Goal: Information Seeking & Learning: Learn about a topic

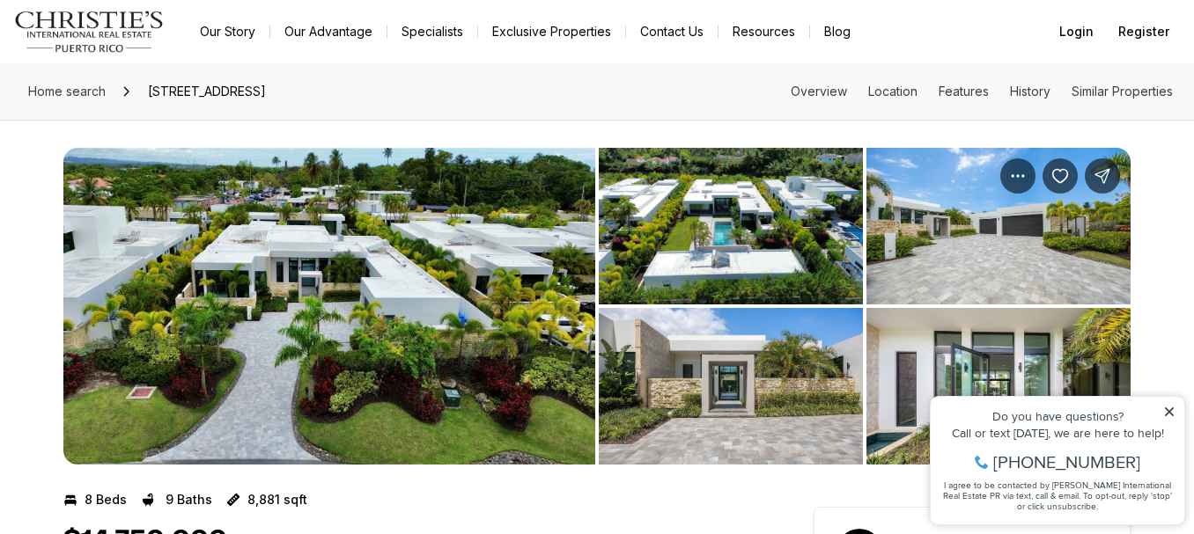
click at [399, 277] on img "View image gallery" at bounding box center [329, 306] width 532 height 317
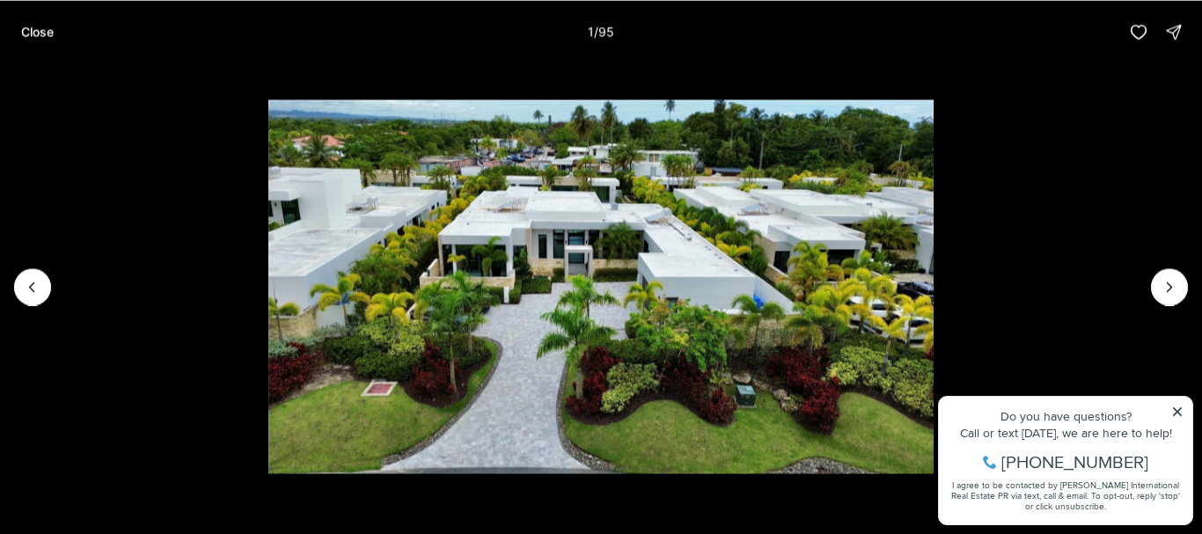
click at [1175, 412] on li "1 of 95" at bounding box center [601, 286] width 1202 height 446
click at [1179, 432] on li "1 of 95" at bounding box center [601, 286] width 1202 height 446
click at [1165, 284] on icon "Next slide" at bounding box center [1170, 287] width 18 height 18
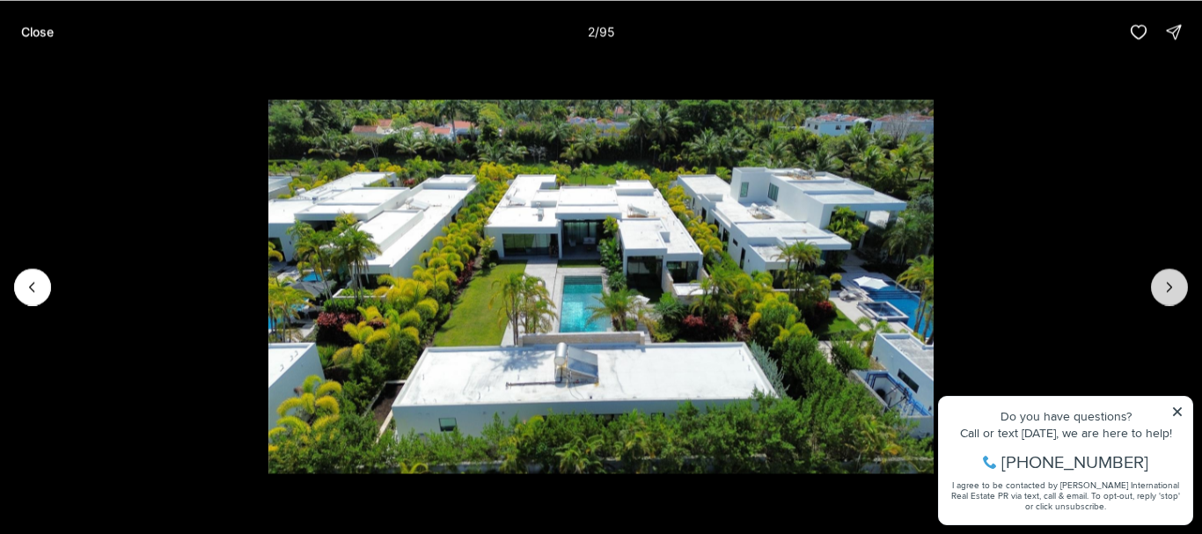
click at [1163, 285] on icon "Next slide" at bounding box center [1170, 287] width 18 height 18
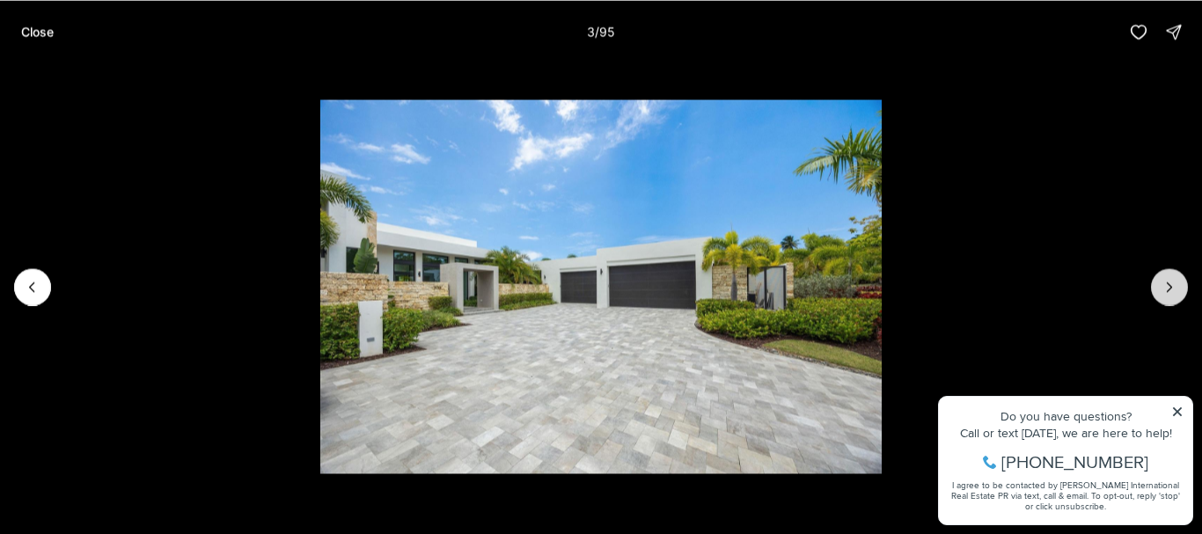
click at [1163, 286] on icon "Next slide" at bounding box center [1170, 287] width 18 height 18
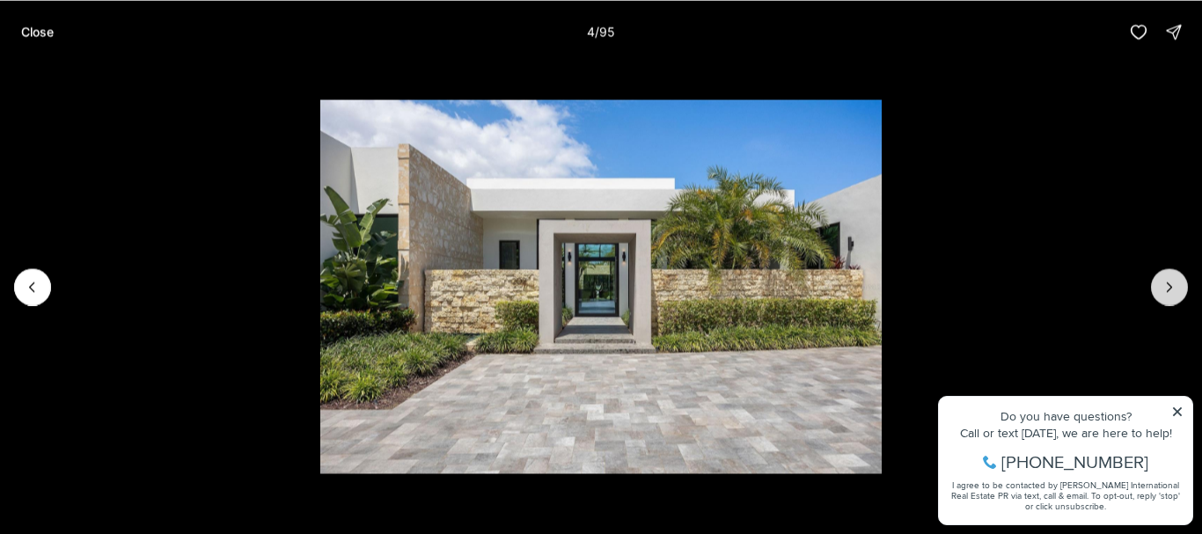
click at [1160, 288] on button "Next slide" at bounding box center [1169, 286] width 37 height 37
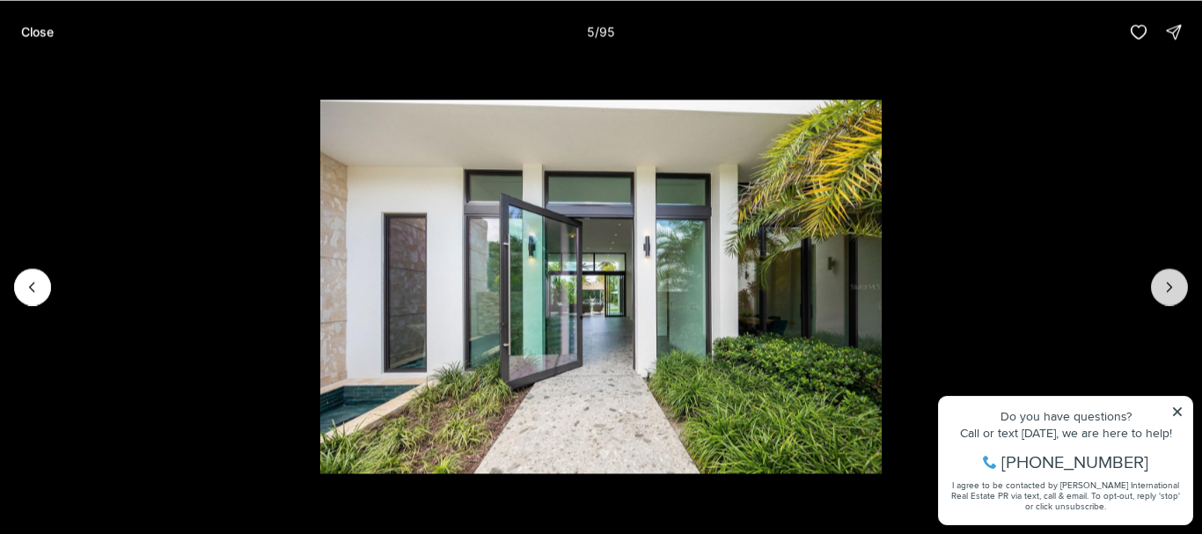
click at [1159, 289] on button "Next slide" at bounding box center [1169, 286] width 37 height 37
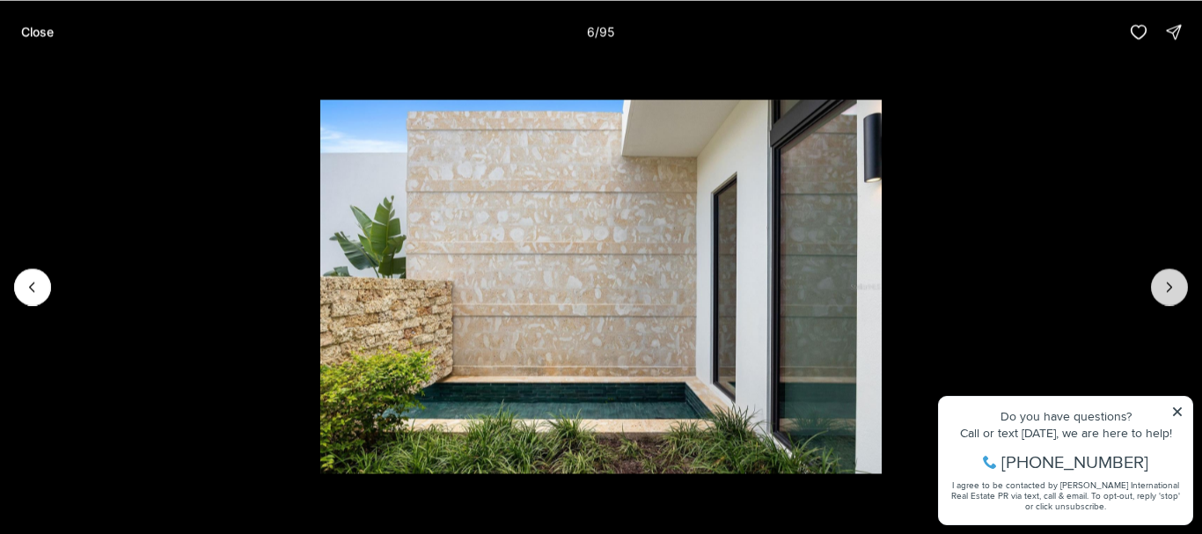
click at [1164, 291] on icon "Next slide" at bounding box center [1170, 287] width 18 height 18
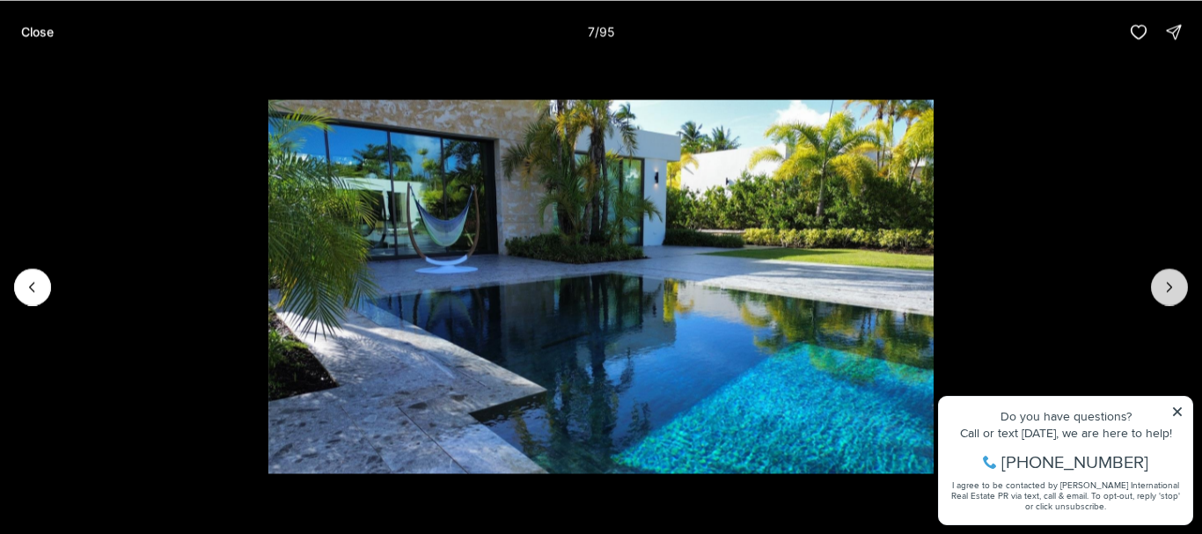
click at [1161, 294] on icon "Next slide" at bounding box center [1170, 287] width 18 height 18
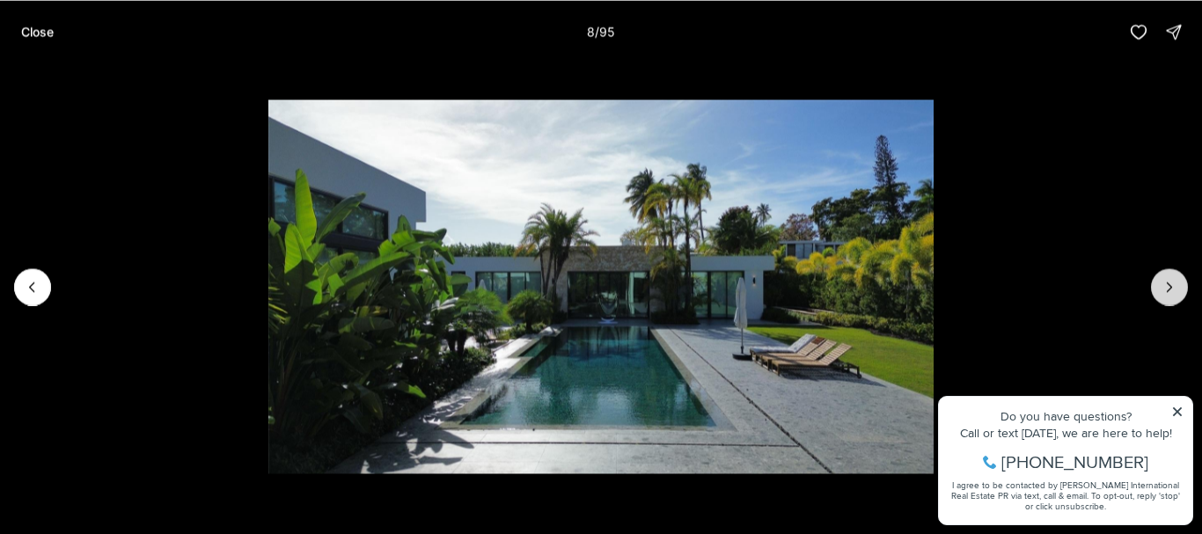
click at [1161, 294] on icon "Next slide" at bounding box center [1170, 287] width 18 height 18
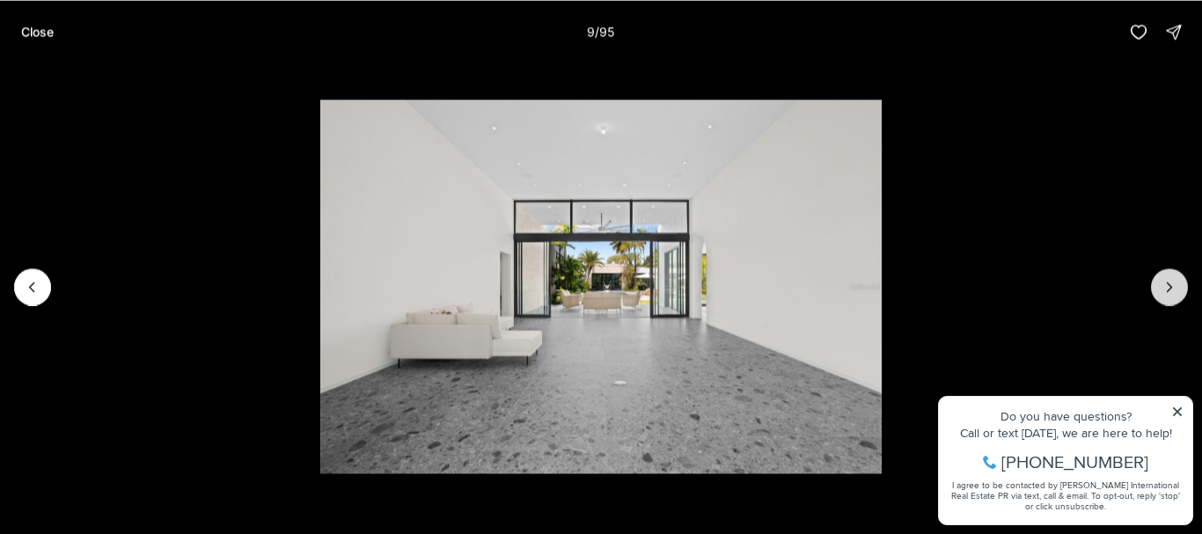
click at [1158, 295] on button "Next slide" at bounding box center [1169, 286] width 37 height 37
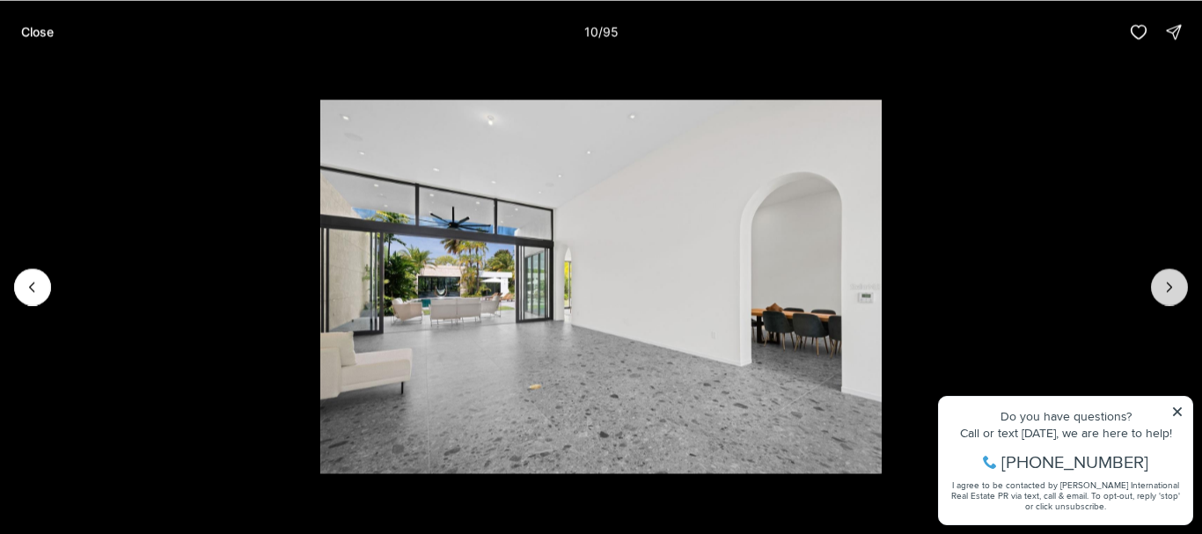
click at [1158, 295] on button "Next slide" at bounding box center [1169, 286] width 37 height 37
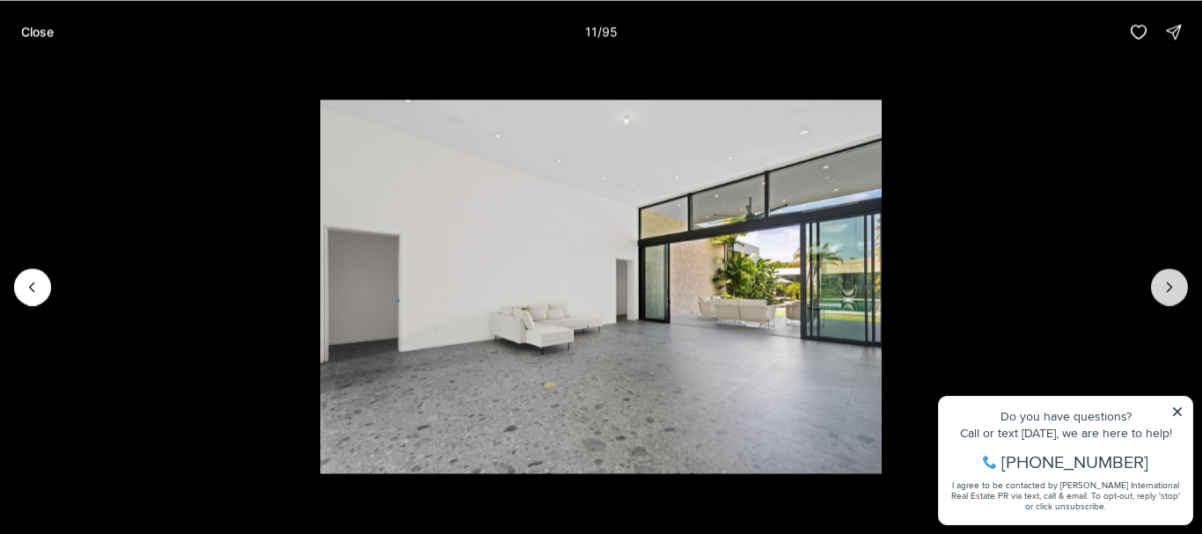
click at [1158, 295] on button "Next slide" at bounding box center [1169, 286] width 37 height 37
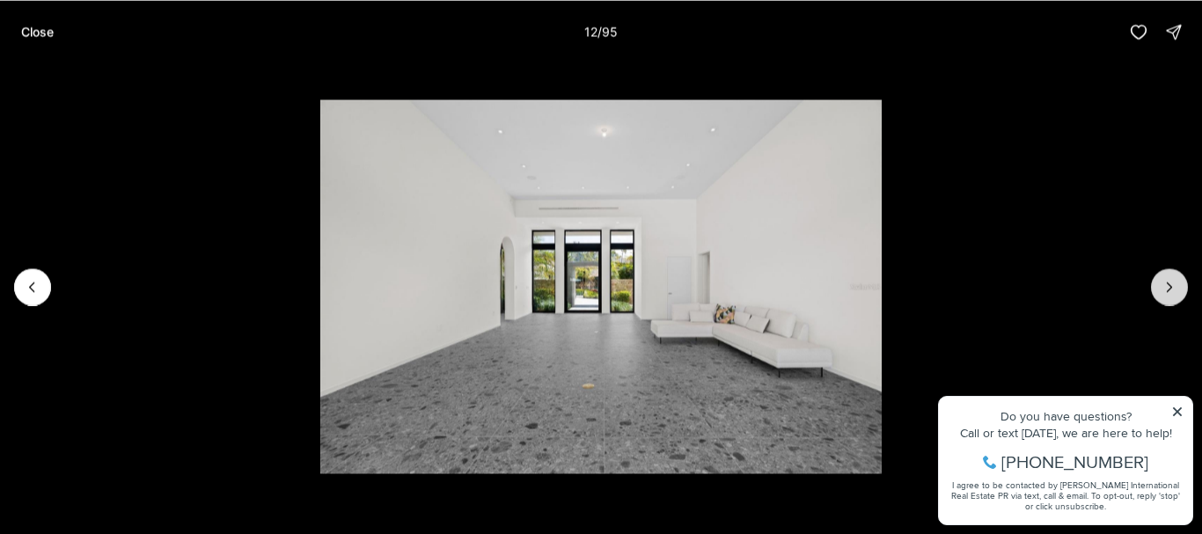
click at [1160, 297] on button "Next slide" at bounding box center [1169, 286] width 37 height 37
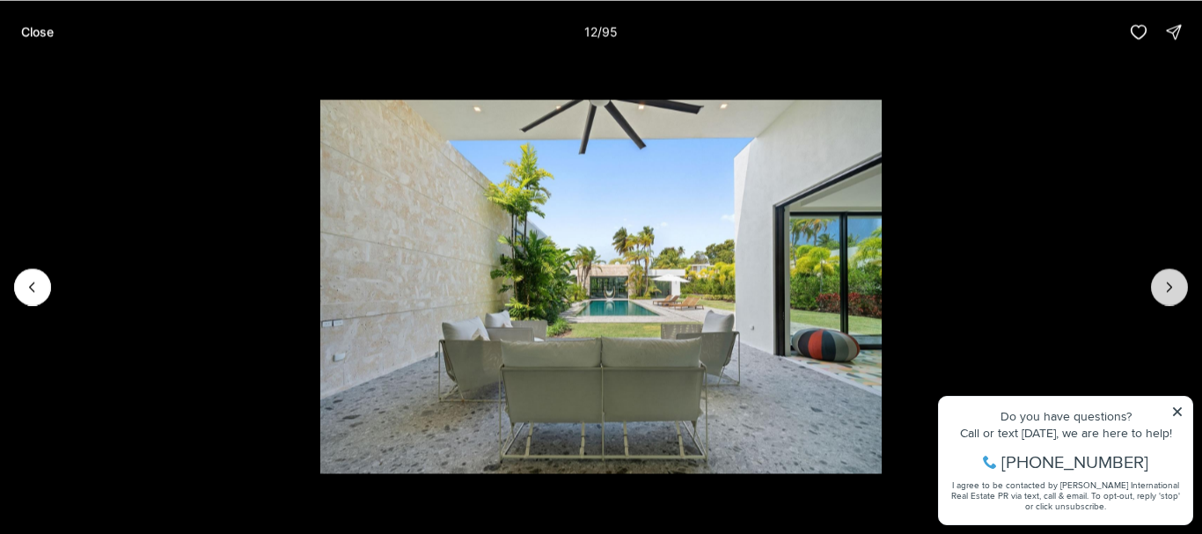
click at [1160, 297] on button "Next slide" at bounding box center [1169, 286] width 37 height 37
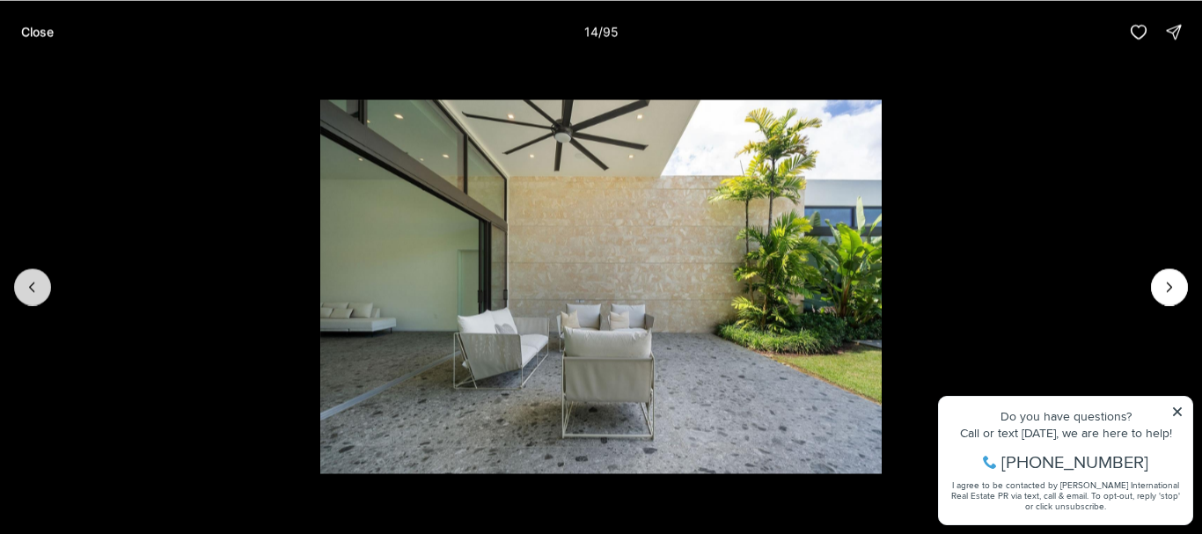
click at [28, 286] on icon "Previous slide" at bounding box center [33, 287] width 18 height 18
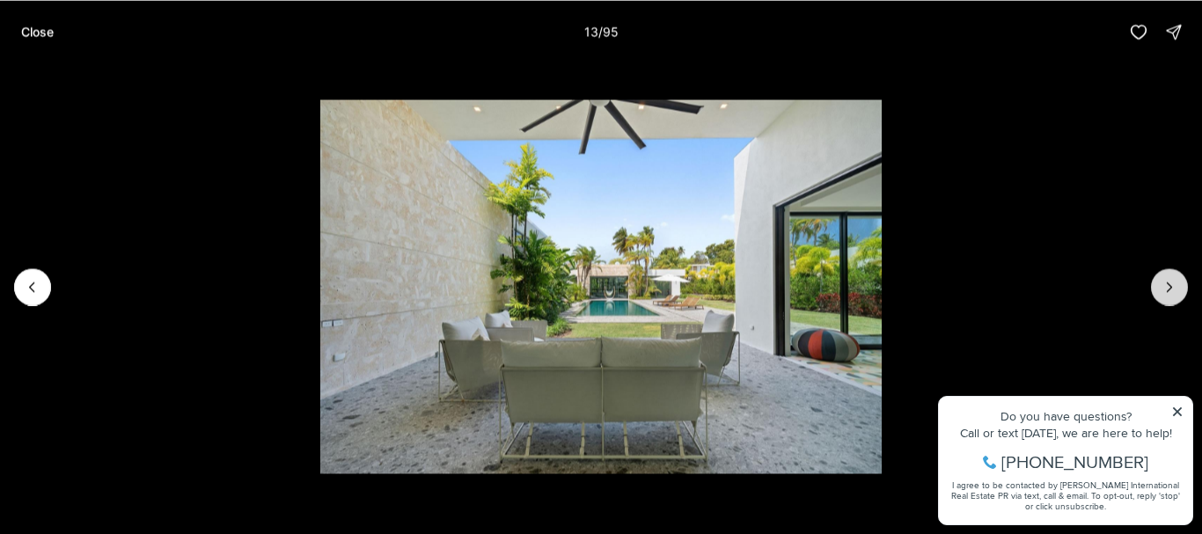
click at [1161, 286] on icon "Next slide" at bounding box center [1170, 287] width 18 height 18
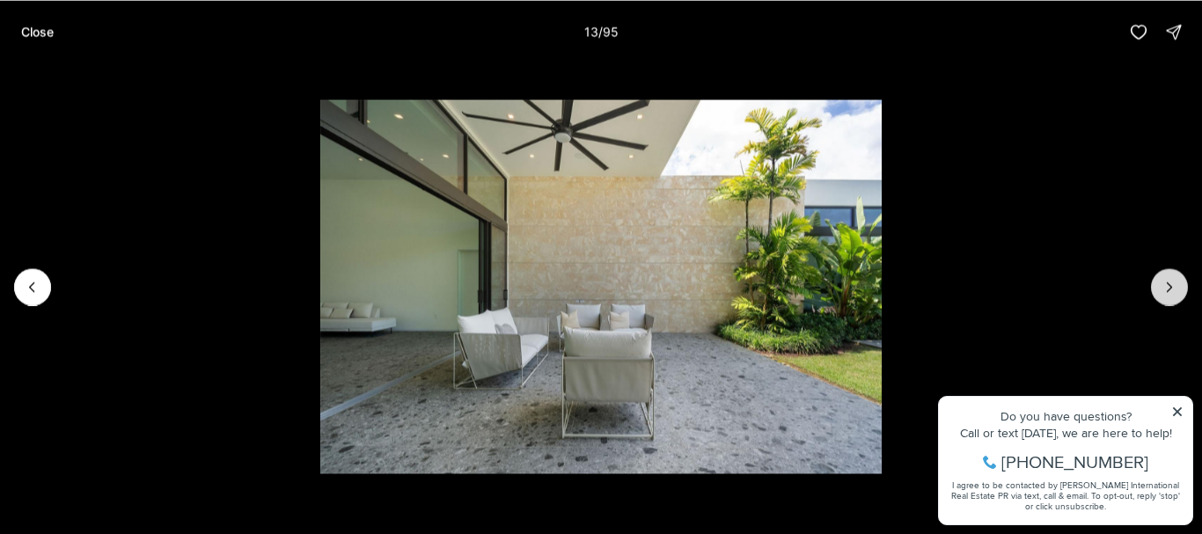
click at [1161, 286] on icon "Next slide" at bounding box center [1170, 287] width 18 height 18
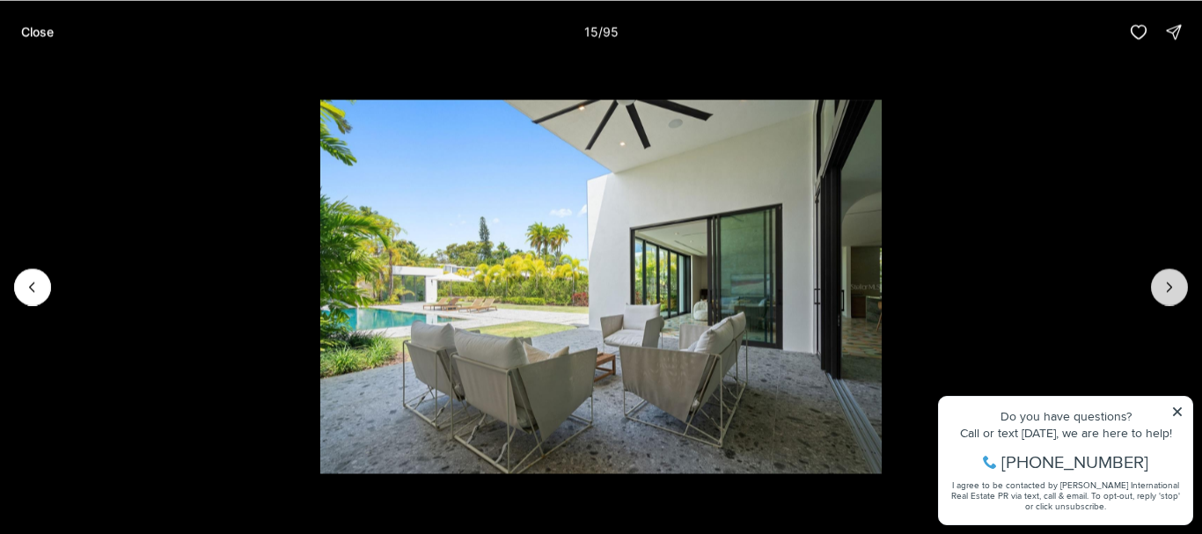
click at [1161, 286] on icon "Next slide" at bounding box center [1170, 287] width 18 height 18
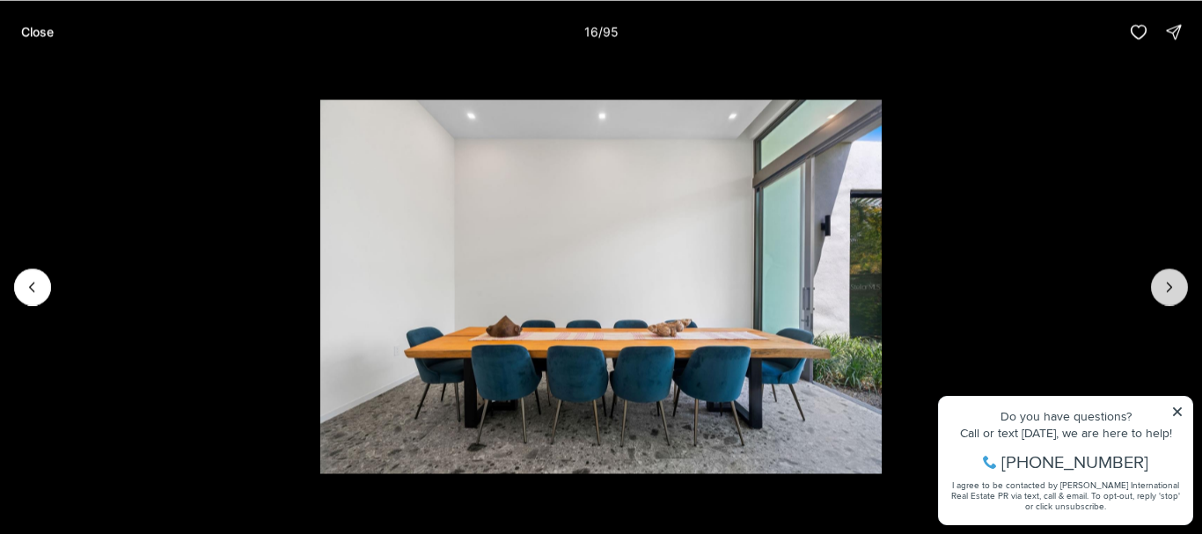
click at [1161, 286] on icon "Next slide" at bounding box center [1170, 287] width 18 height 18
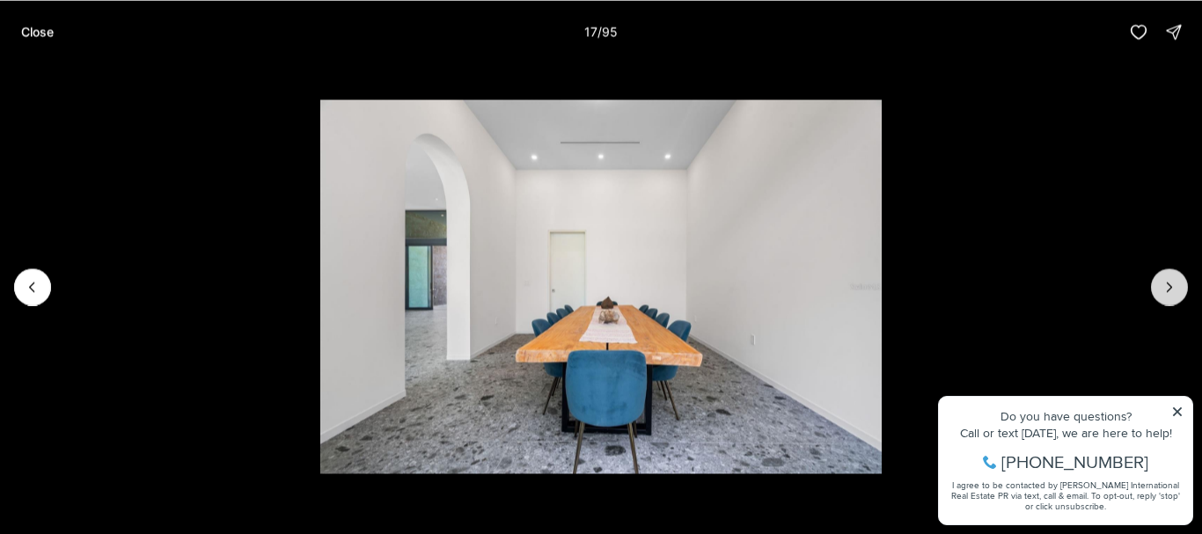
click at [1161, 286] on icon "Next slide" at bounding box center [1170, 287] width 18 height 18
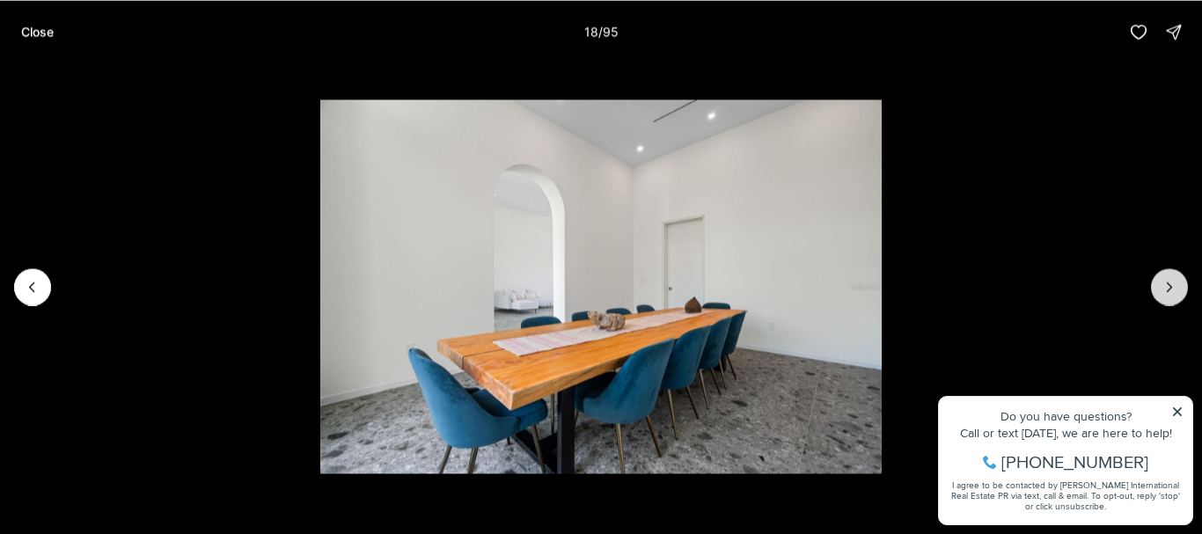
click at [1161, 287] on icon "Next slide" at bounding box center [1170, 287] width 18 height 18
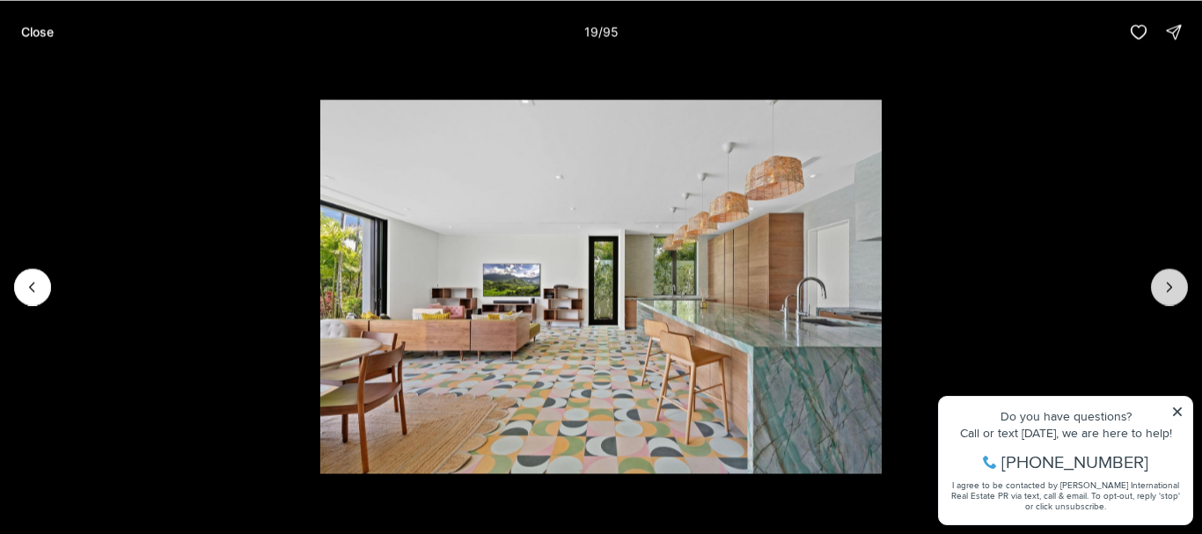
click at [1161, 287] on icon "Next slide" at bounding box center [1170, 287] width 18 height 18
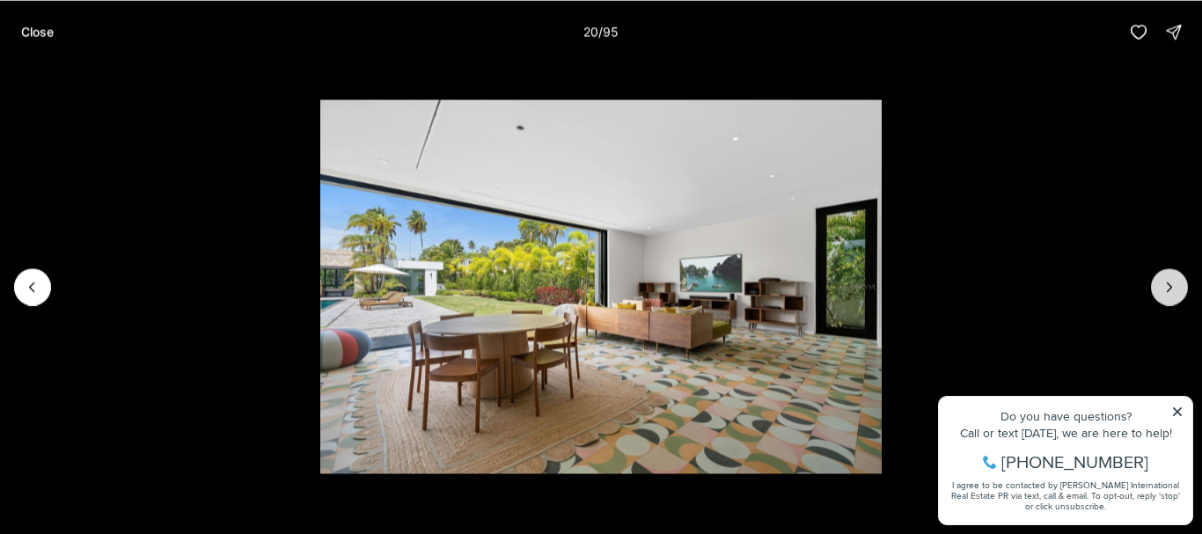
click at [1161, 287] on icon "Next slide" at bounding box center [1170, 287] width 18 height 18
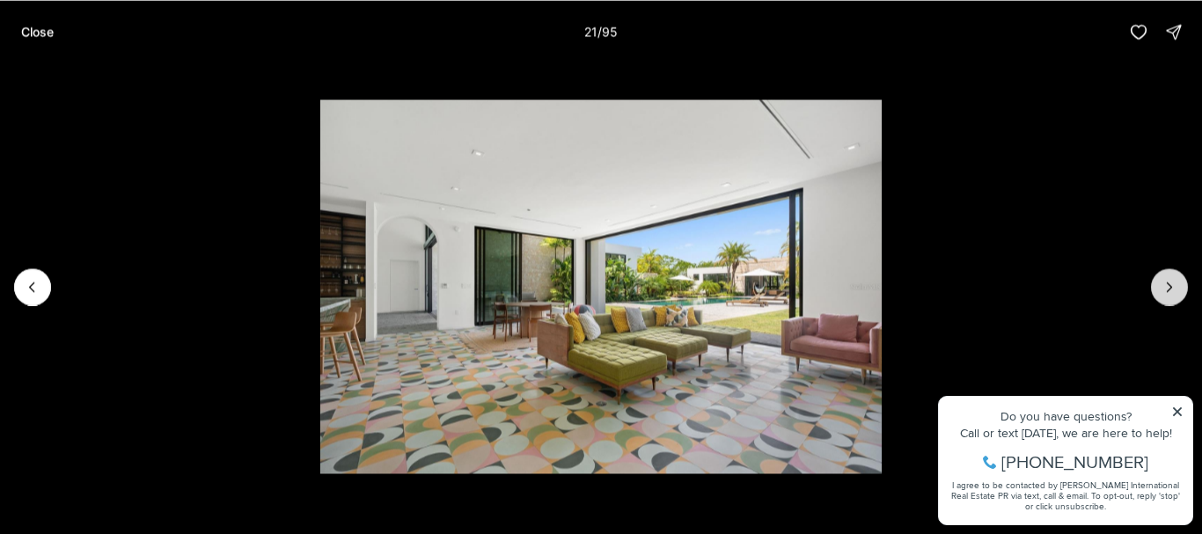
click at [1161, 287] on icon "Next slide" at bounding box center [1170, 287] width 18 height 18
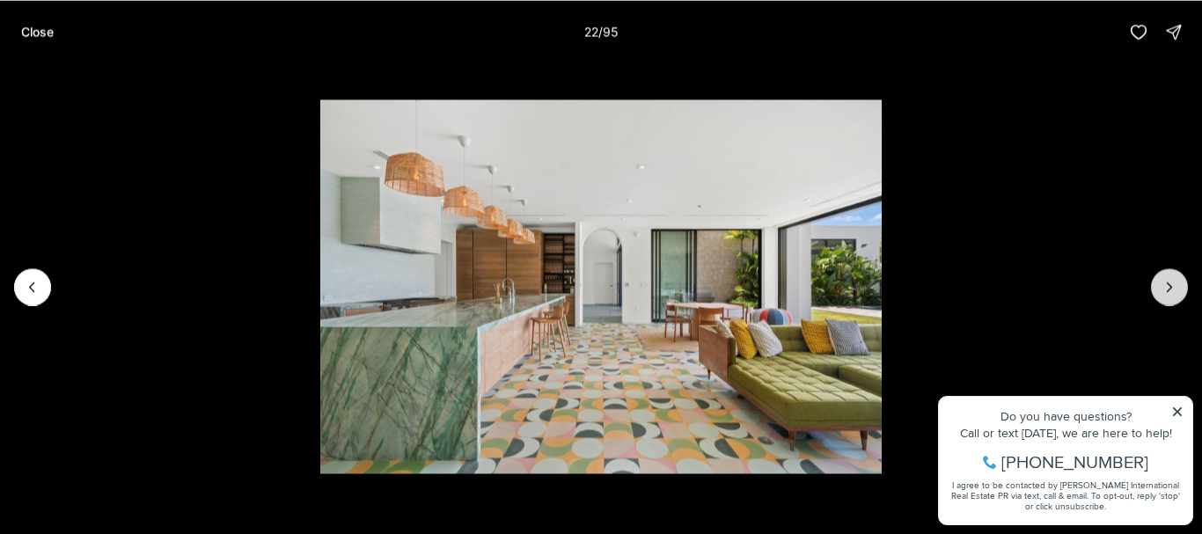
click at [1161, 287] on icon "Next slide" at bounding box center [1170, 287] width 18 height 18
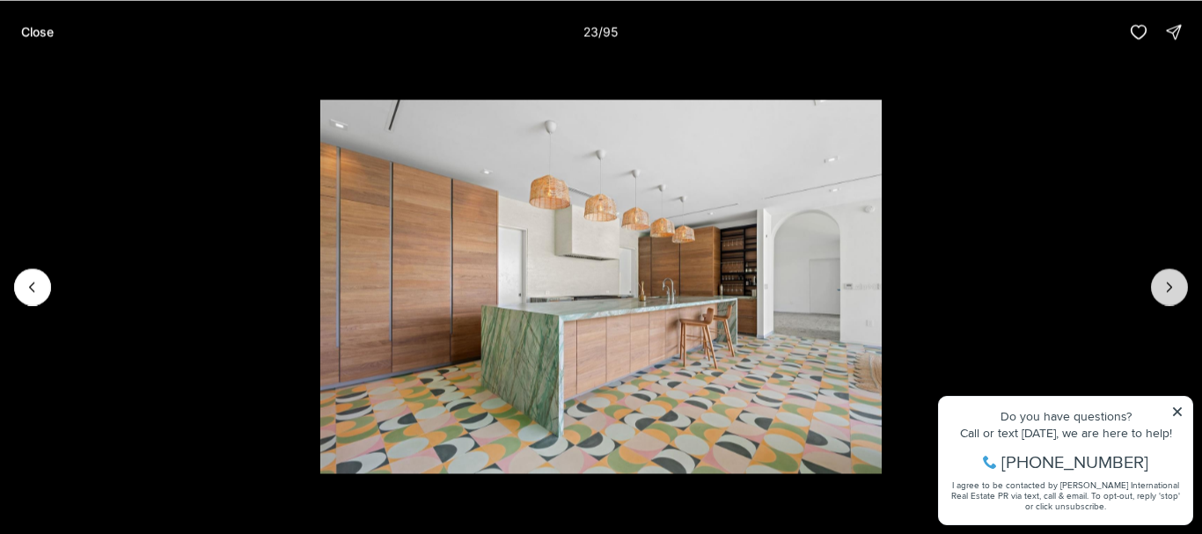
click at [1161, 287] on icon "Next slide" at bounding box center [1170, 287] width 18 height 18
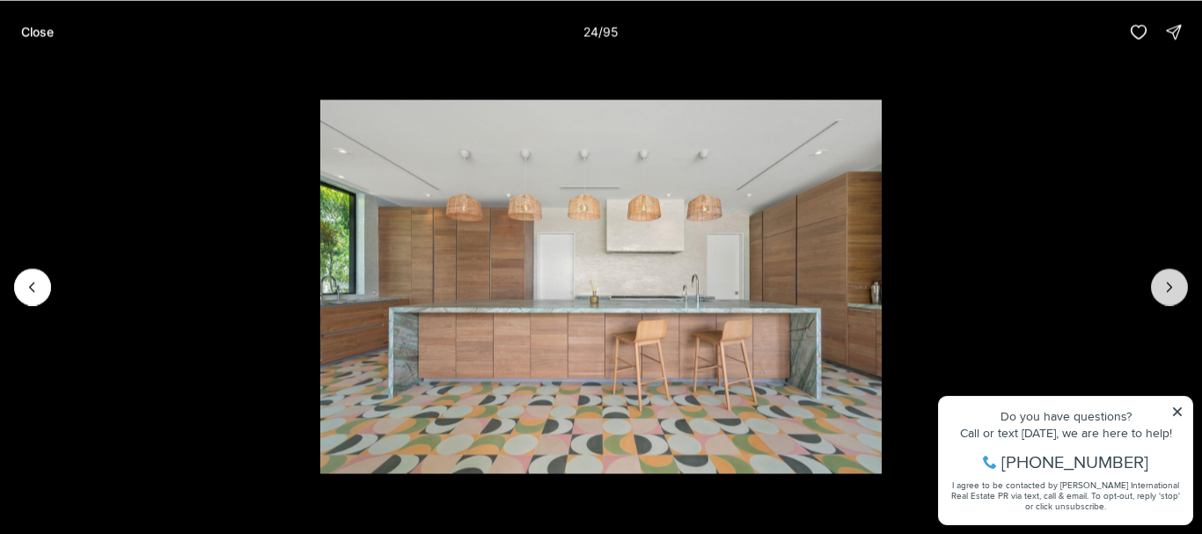
click at [1161, 287] on icon "Next slide" at bounding box center [1170, 287] width 18 height 18
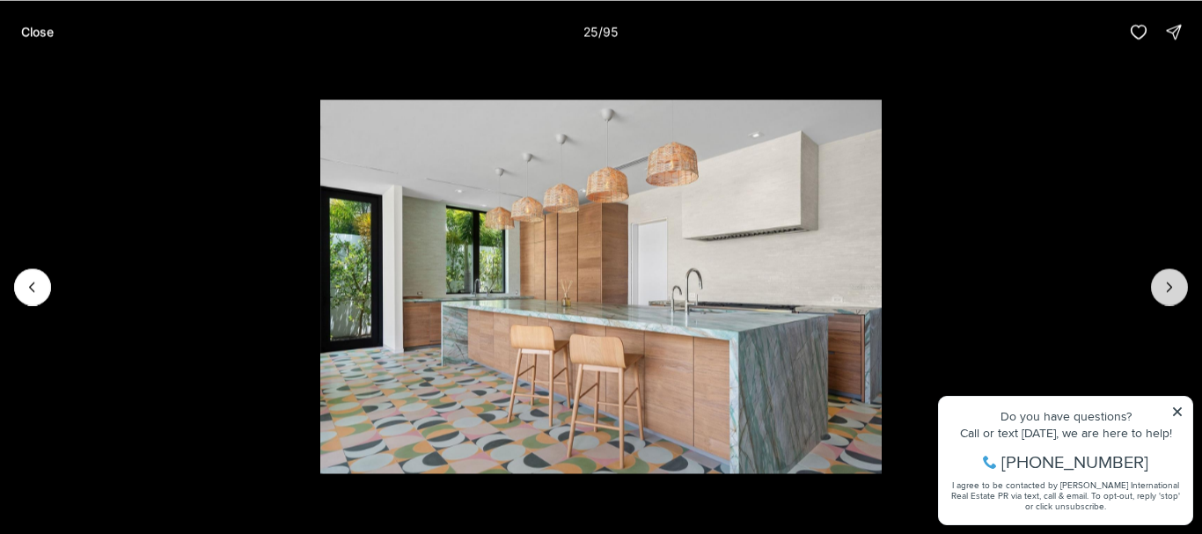
click at [1161, 287] on icon "Next slide" at bounding box center [1170, 287] width 18 height 18
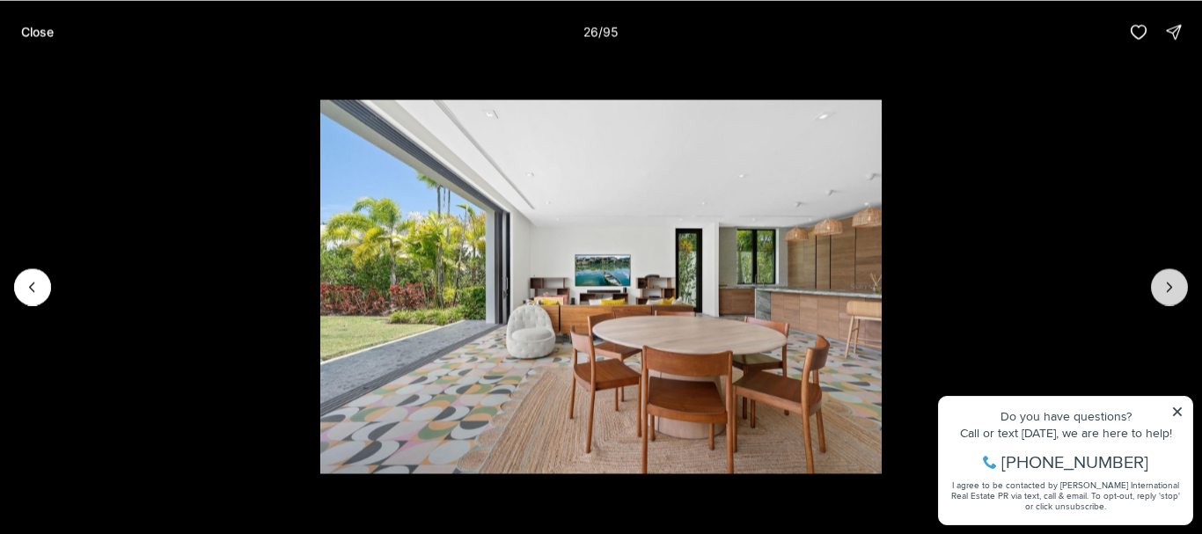
click at [1161, 287] on icon "Next slide" at bounding box center [1170, 287] width 18 height 18
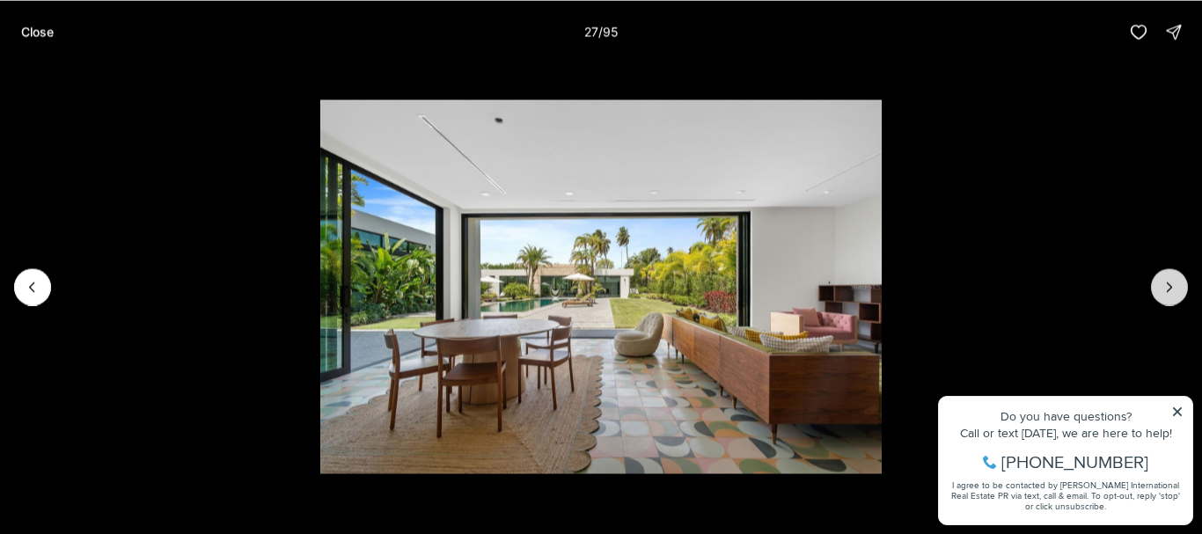
click at [1161, 287] on icon "Next slide" at bounding box center [1170, 287] width 18 height 18
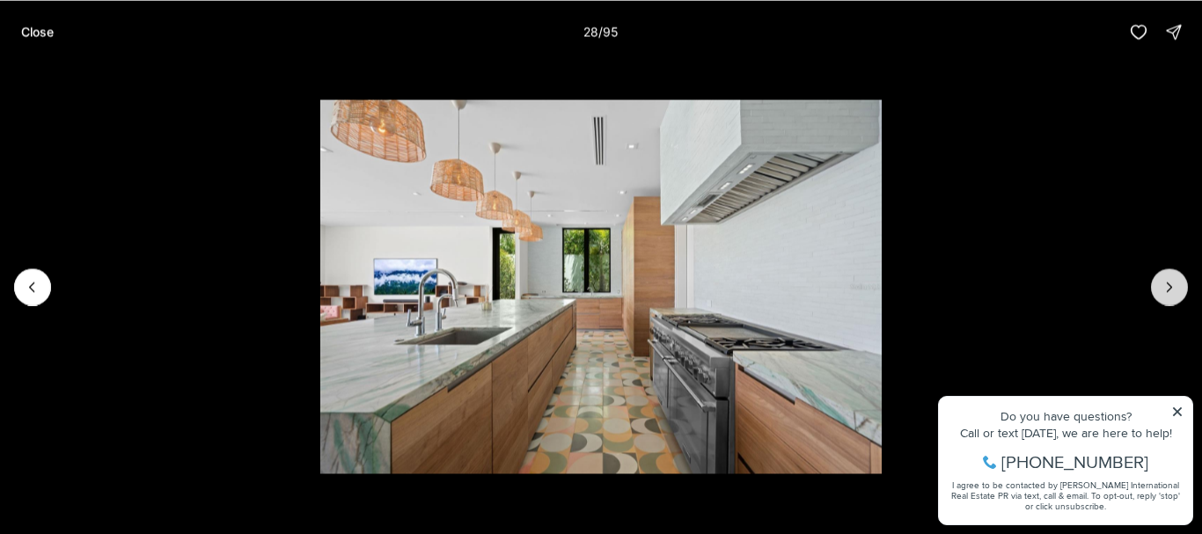
click at [1162, 287] on icon "Next slide" at bounding box center [1170, 287] width 18 height 18
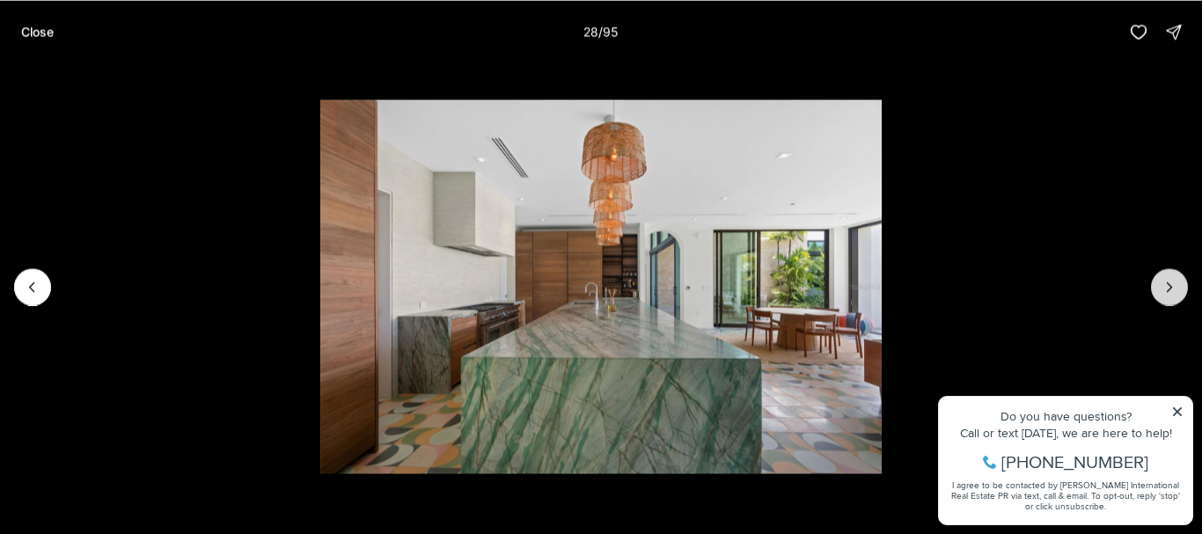
click at [1162, 287] on icon "Next slide" at bounding box center [1170, 287] width 18 height 18
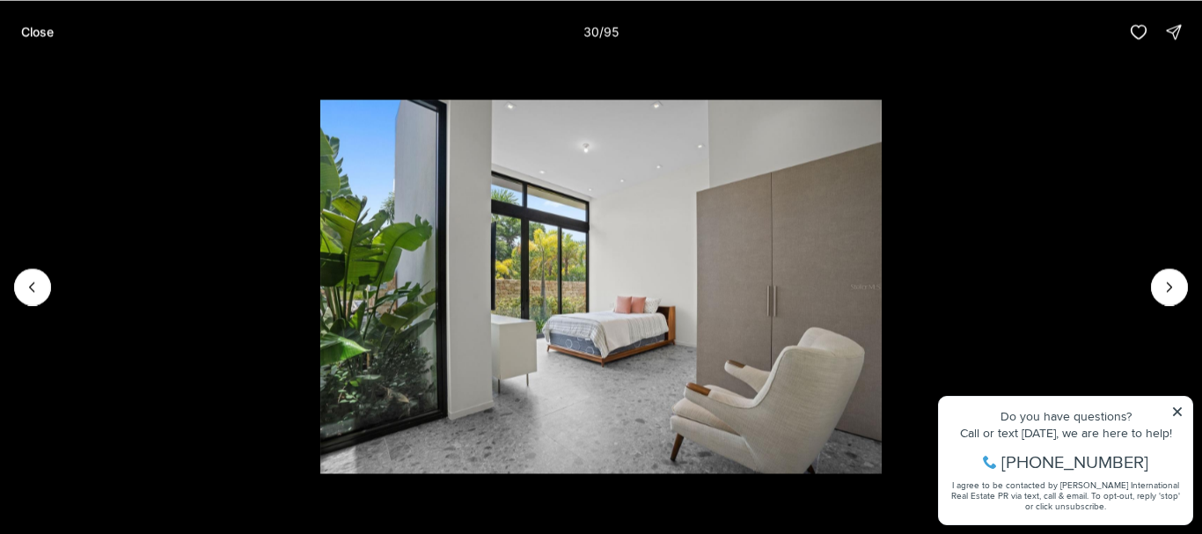
click at [725, 59] on div "Close 30 / 95" at bounding box center [601, 31] width 1202 height 63
click at [1085, 122] on li "30 of 95" at bounding box center [601, 286] width 1202 height 446
click at [35, 29] on p "Close" at bounding box center [37, 32] width 33 height 14
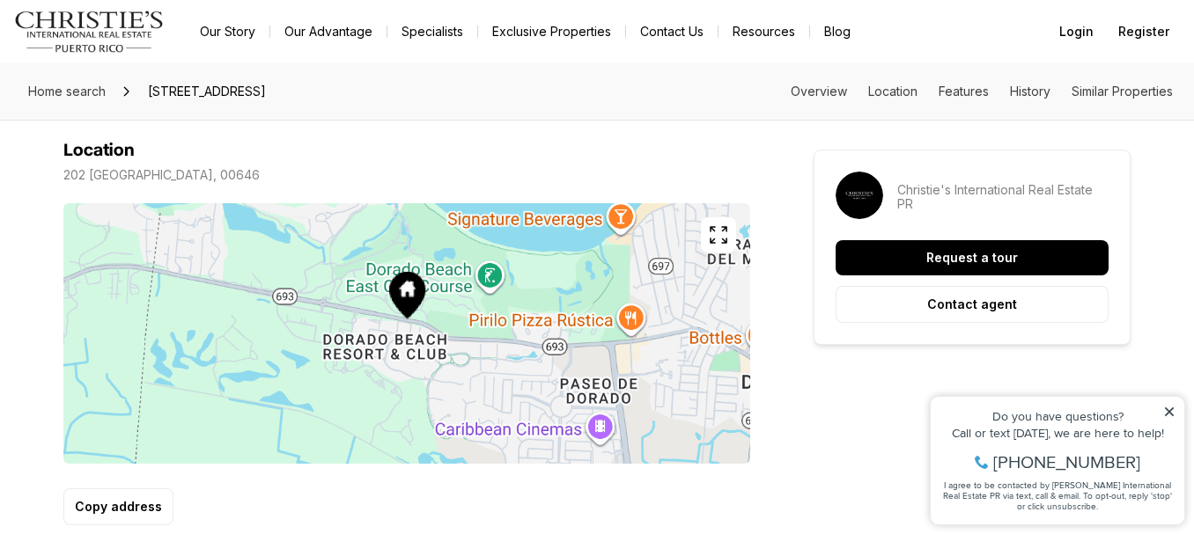
scroll to position [1010, 0]
